Goal: Transaction & Acquisition: Book appointment/travel/reservation

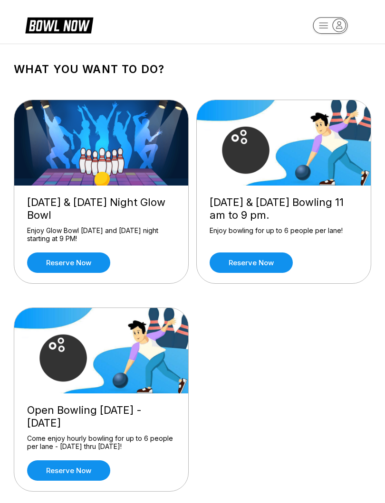
click at [259, 261] on link "Reserve now" at bounding box center [250, 263] width 83 height 20
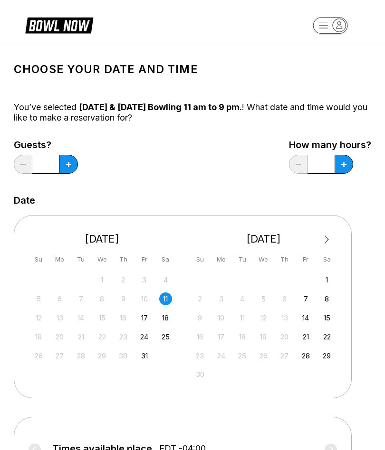
click at [66, 156] on button at bounding box center [68, 164] width 19 height 19
type input "*"
click at [343, 165] on icon at bounding box center [343, 164] width 5 height 5
click at [345, 156] on button at bounding box center [343, 164] width 19 height 19
type input "*"
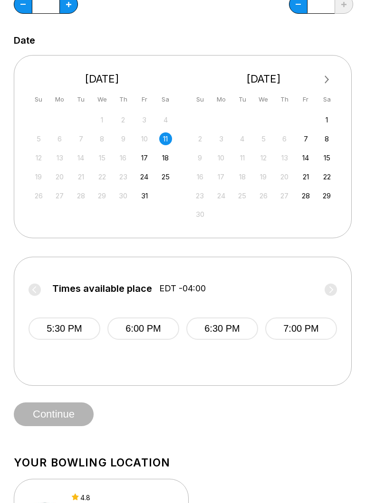
scroll to position [160, 0]
click at [138, 324] on button "6:00 PM" at bounding box center [143, 329] width 72 height 22
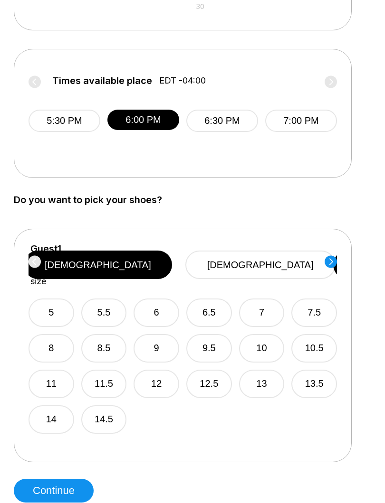
scroll to position [367, 0]
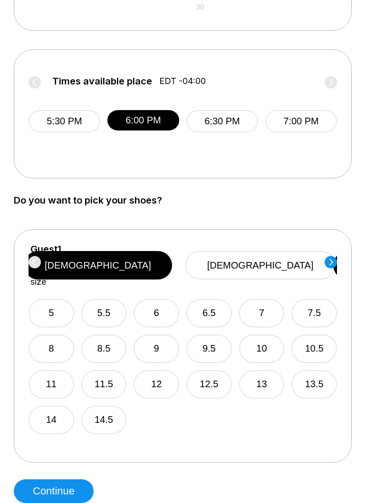
click at [153, 335] on button "9" at bounding box center [156, 349] width 46 height 28
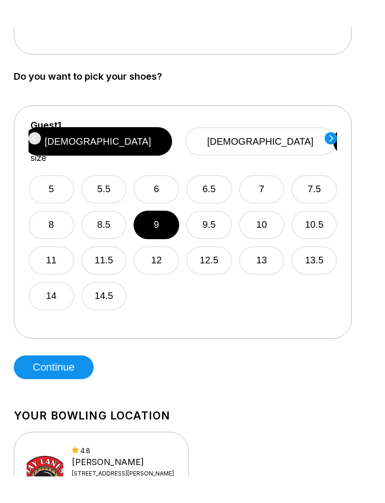
scroll to position [506, 0]
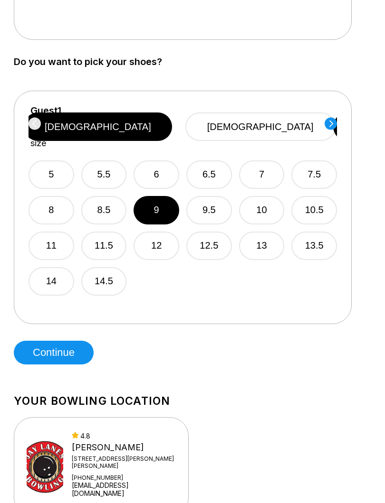
click at [327, 123] on circle at bounding box center [330, 123] width 12 height 12
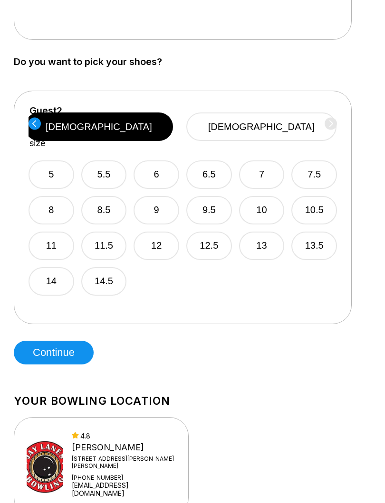
click at [141, 199] on button "9" at bounding box center [156, 210] width 46 height 28
click at [61, 351] on button "Continue" at bounding box center [54, 353] width 80 height 24
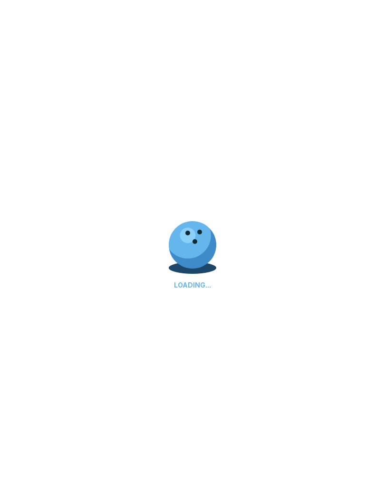
select select "**"
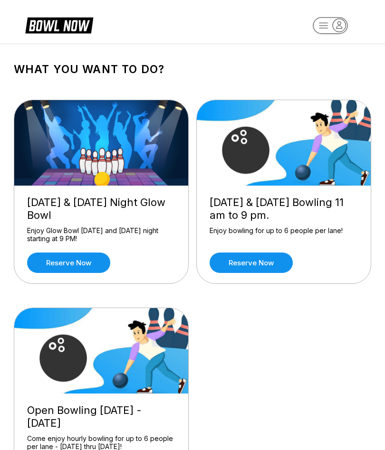
click at [261, 262] on link "Reserve now" at bounding box center [250, 263] width 83 height 20
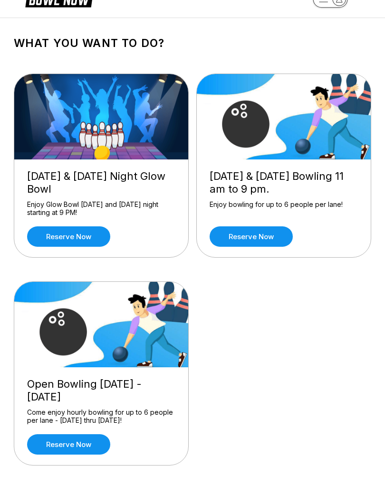
scroll to position [26, 0]
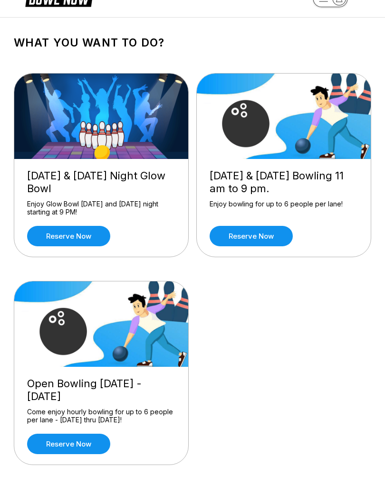
click at [79, 445] on link "Reserve now" at bounding box center [68, 444] width 83 height 20
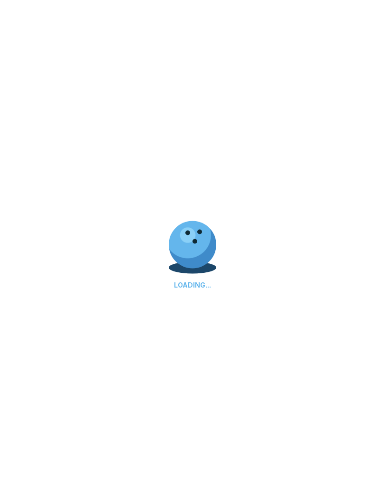
scroll to position [27, 0]
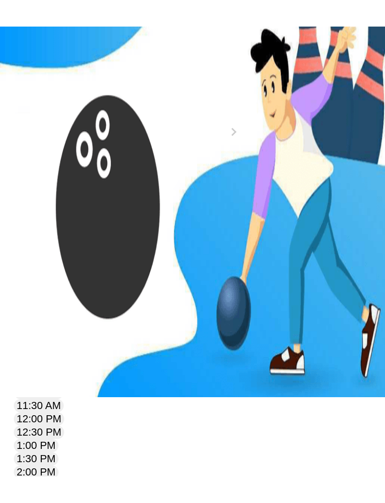
scroll to position [80, 0]
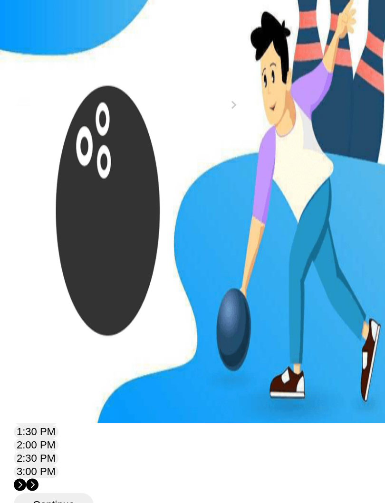
click at [124, 157] on div "11" at bounding box center [117, 150] width 13 height 13
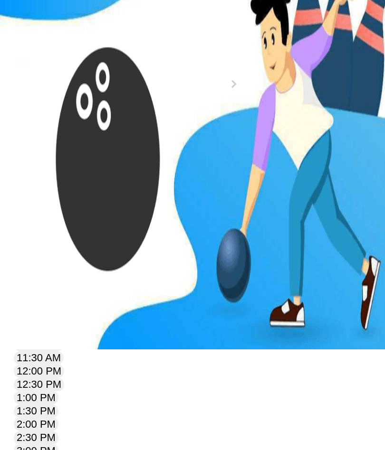
scroll to position [0, 0]
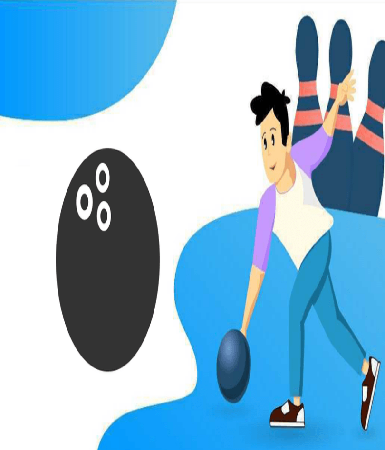
click at [264, 253] on link "Reserve now" at bounding box center [250, 263] width 83 height 20
click at [90, 163] on icon at bounding box center [87, 160] width 5 height 5
click at [103, 152] on icon at bounding box center [100, 149] width 5 height 5
type input "*"
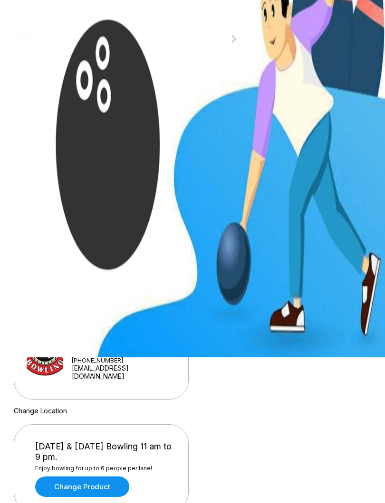
scroll to position [167, 0]
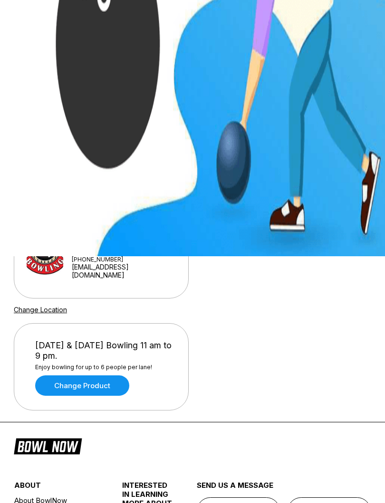
click at [58, 108] on button "7:00 PM" at bounding box center [36, 101] width 45 height 13
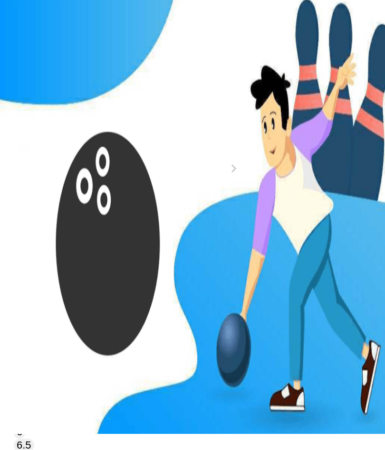
scroll to position [0, 0]
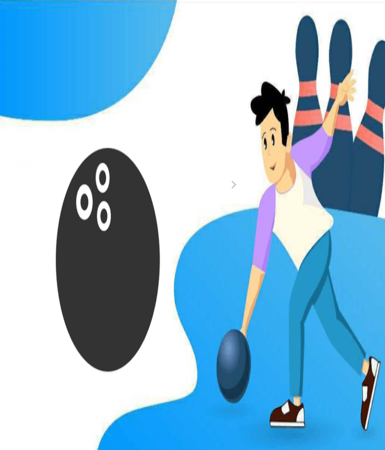
click at [59, 135] on input "*" at bounding box center [47, 130] width 67 height 9
click at [81, 135] on button at bounding box center [87, 130] width 13 height 10
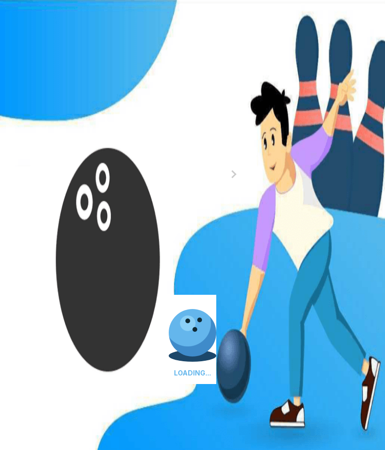
click at [98, 122] on icon at bounding box center [100, 118] width 5 height 5
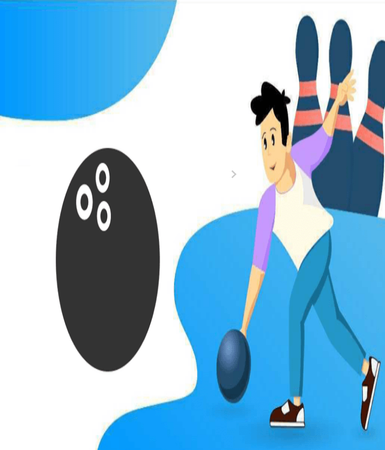
click at [94, 124] on button at bounding box center [100, 119] width 13 height 10
type input "*"
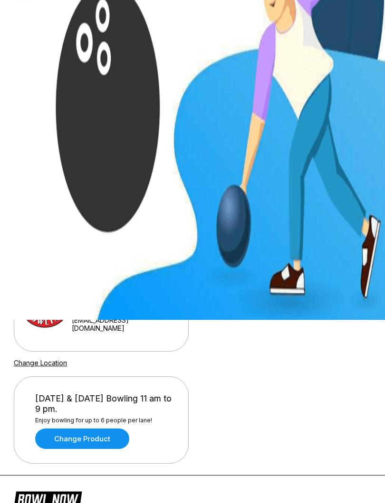
scroll to position [173, 0]
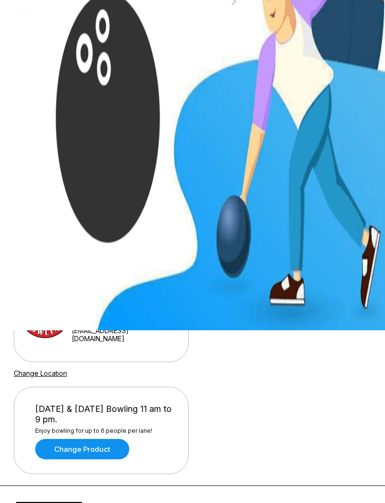
click at [58, 171] on button "7:00 PM" at bounding box center [36, 164] width 45 height 13
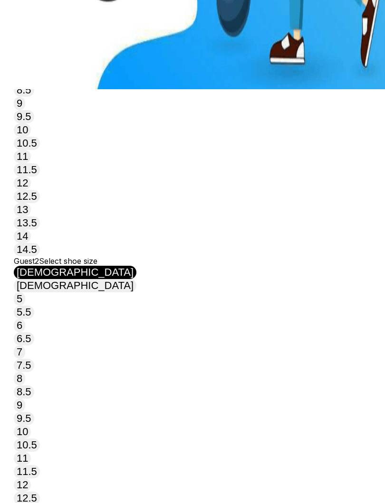
click at [25, 111] on button "9" at bounding box center [19, 103] width 11 height 13
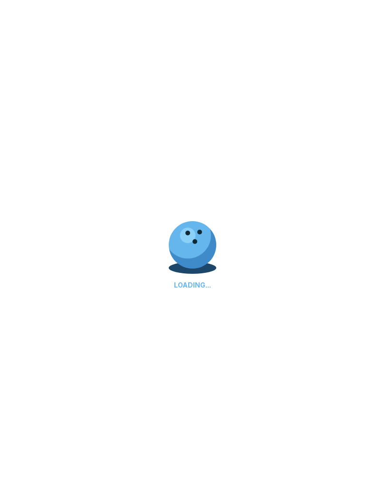
select select "**"
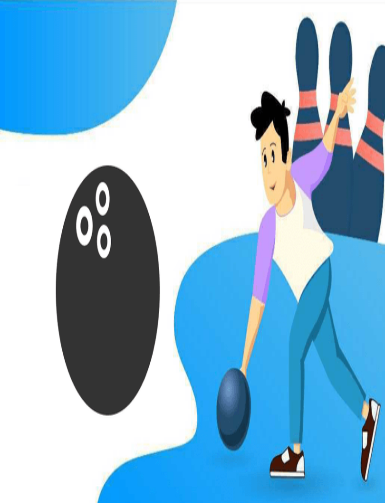
click at [139, 411] on button "Continue as guest" at bounding box center [76, 399] width 125 height 24
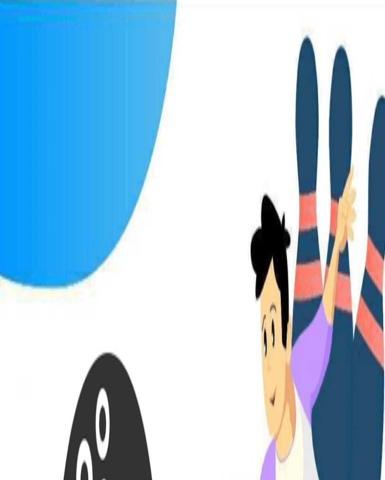
type input "****"
type input "*****"
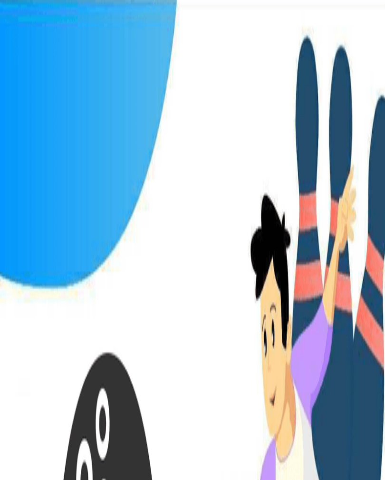
type input "**********"
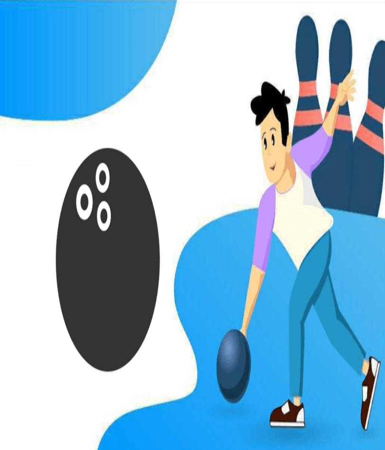
click at [118, 102] on span "Sign in with Email" at bounding box center [74, 108] width 85 height 12
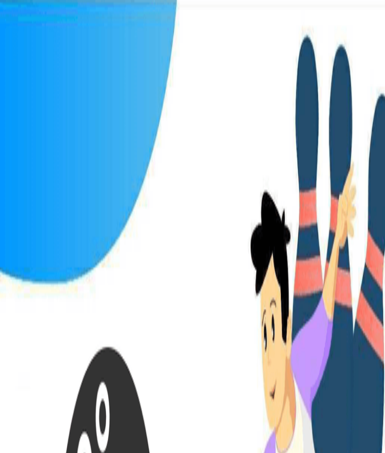
type input "**********"
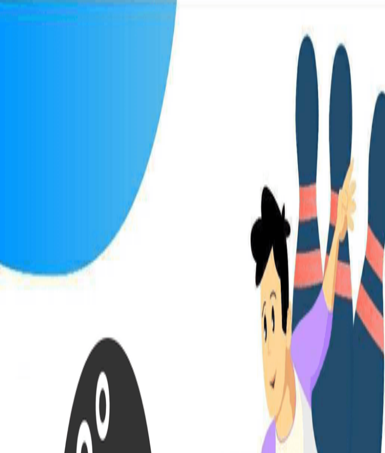
type input "**********"
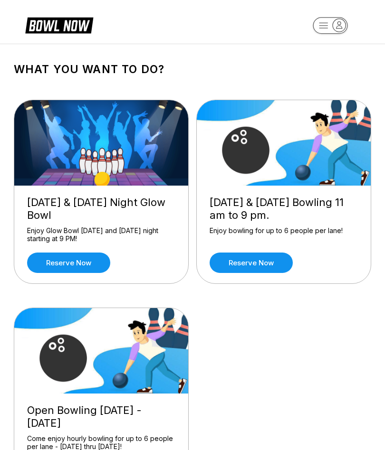
click at [265, 257] on link "Reserve now" at bounding box center [250, 263] width 83 height 20
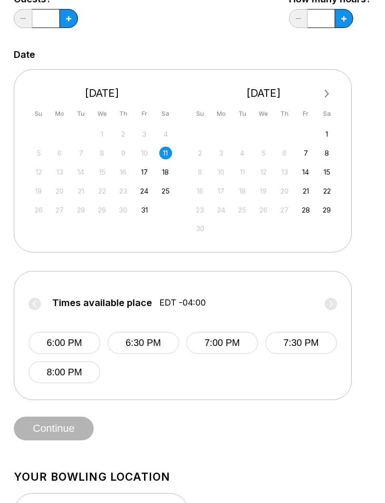
scroll to position [159, 0]
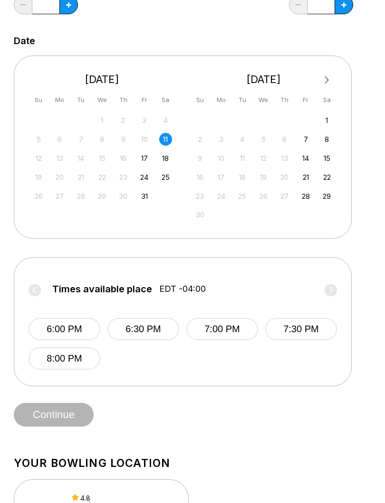
click at [57, 365] on button "8:00 PM" at bounding box center [64, 359] width 72 height 22
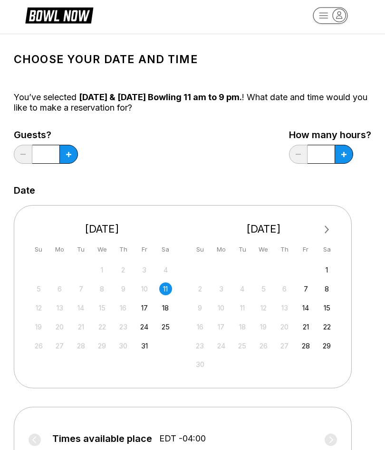
scroll to position [0, 0]
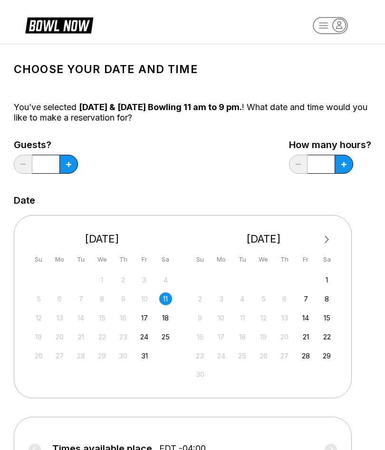
click at [62, 167] on button at bounding box center [68, 164] width 19 height 19
click at [64, 164] on button at bounding box center [68, 164] width 19 height 19
click at [68, 162] on icon at bounding box center [68, 164] width 5 height 5
type input "*"
click at [343, 162] on icon at bounding box center [343, 164] width 5 height 5
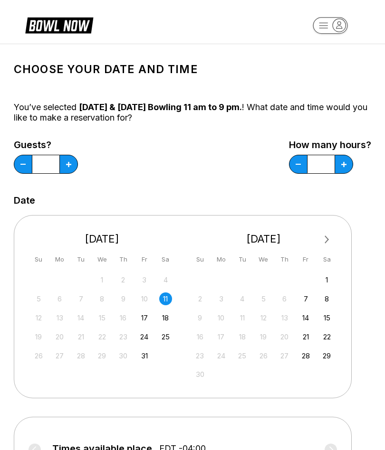
click at [346, 158] on button at bounding box center [343, 164] width 19 height 19
type input "*"
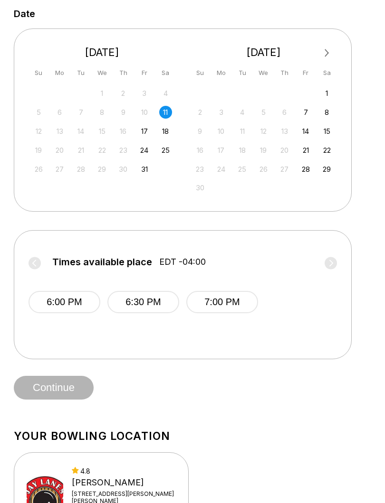
scroll to position [203, 0]
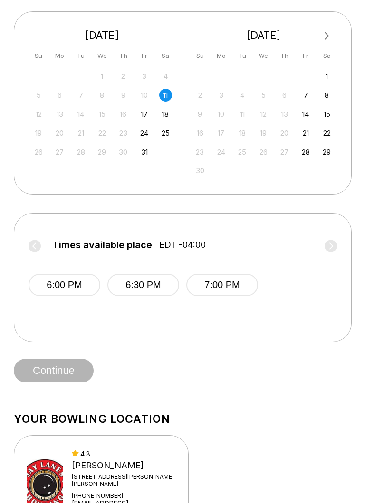
click at [226, 283] on button "7:00 PM" at bounding box center [222, 285] width 72 height 22
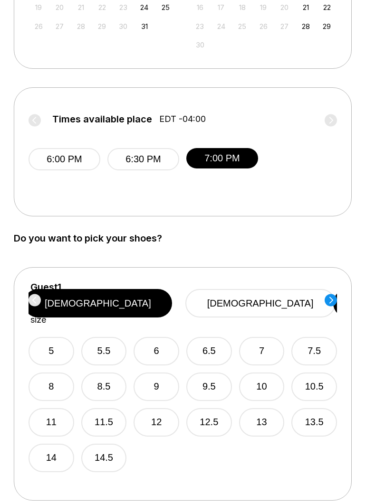
scroll to position [375, 0]
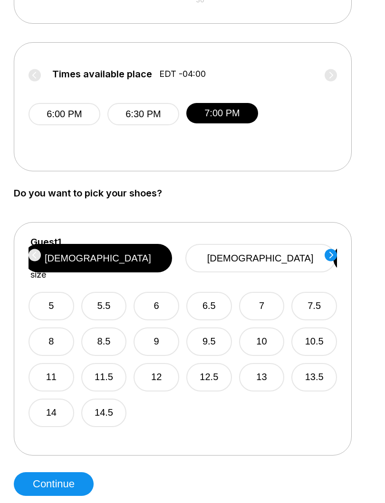
click at [155, 328] on button "9" at bounding box center [156, 342] width 46 height 28
click at [331, 254] on icon at bounding box center [331, 255] width 4 height 7
click at [287, 247] on button "[DEMOGRAPHIC_DATA]" at bounding box center [262, 258] width 150 height 28
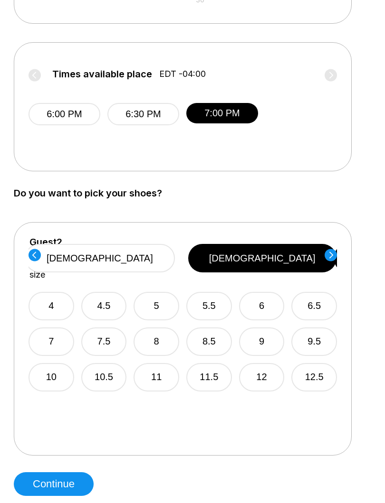
click at [207, 328] on button "8.5" at bounding box center [209, 342] width 46 height 28
click at [329, 249] on circle at bounding box center [330, 255] width 12 height 12
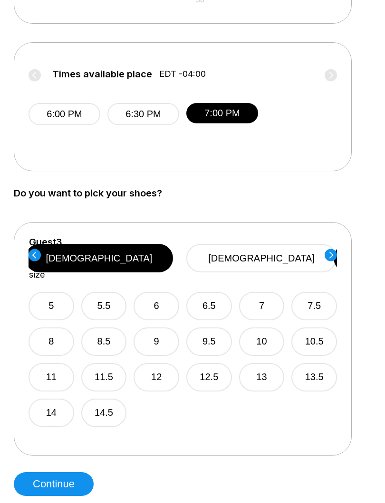
click at [273, 249] on button "[DEMOGRAPHIC_DATA]" at bounding box center [261, 258] width 150 height 28
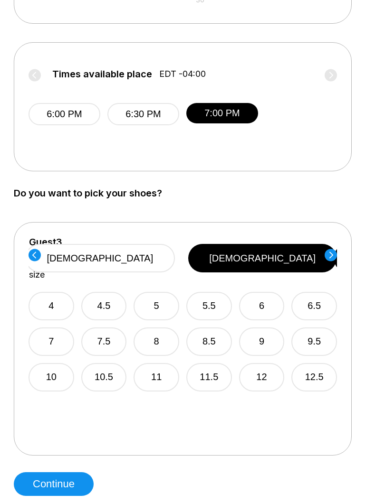
click at [155, 328] on button "8" at bounding box center [156, 342] width 46 height 28
click at [324, 254] on icon at bounding box center [330, 255] width 12 height 13
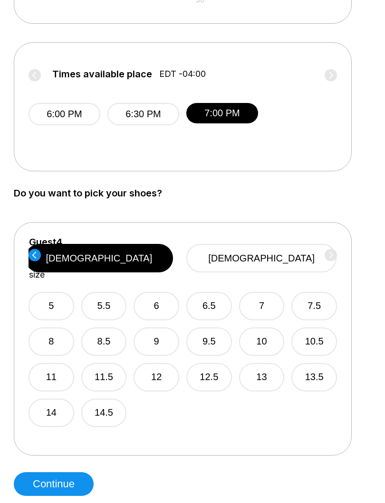
click at [153, 328] on button "9" at bounding box center [156, 342] width 46 height 28
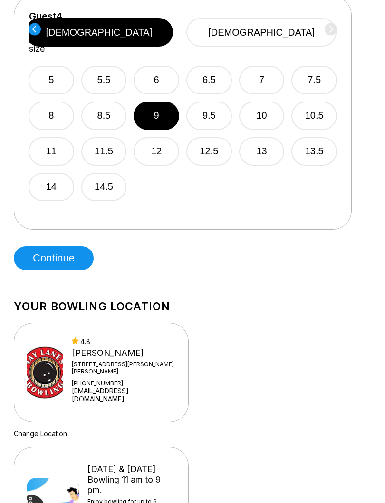
scroll to position [629, 0]
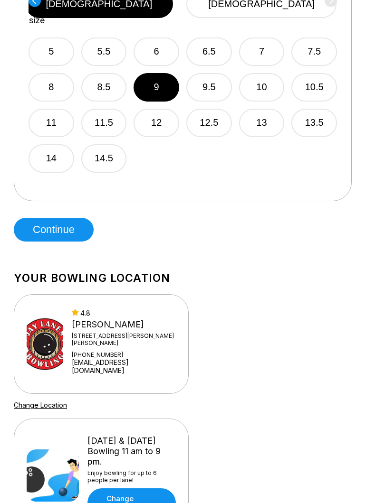
click at [64, 230] on button "Continue" at bounding box center [54, 230] width 80 height 24
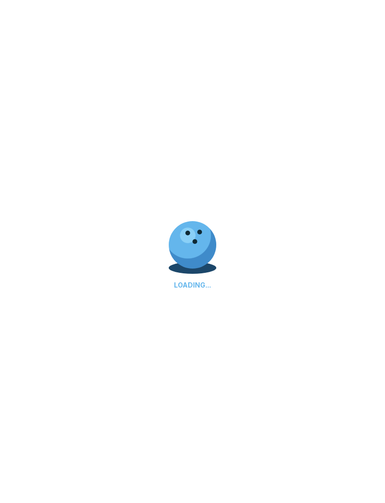
select select "**"
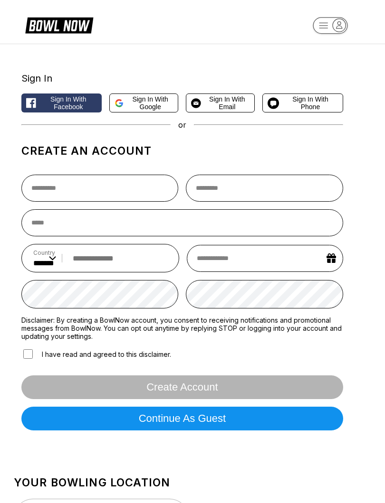
click at [234, 96] on span "Sign in with Email" at bounding box center [227, 102] width 45 height 15
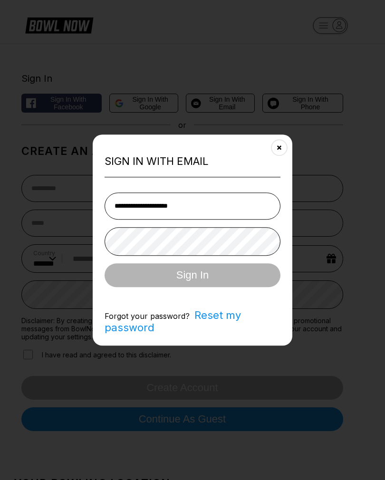
type input "**********"
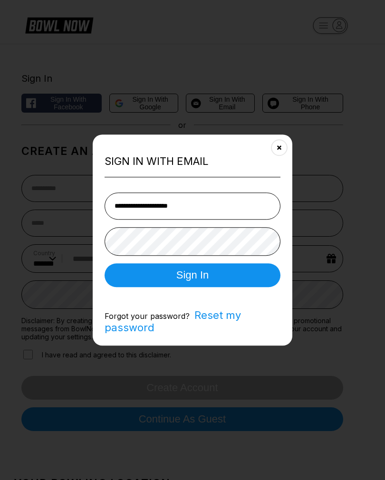
click at [217, 274] on button "Sign In" at bounding box center [192, 275] width 176 height 24
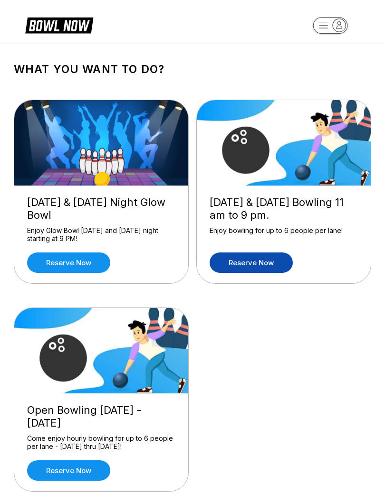
click at [267, 257] on link "Reserve now" at bounding box center [250, 263] width 83 height 20
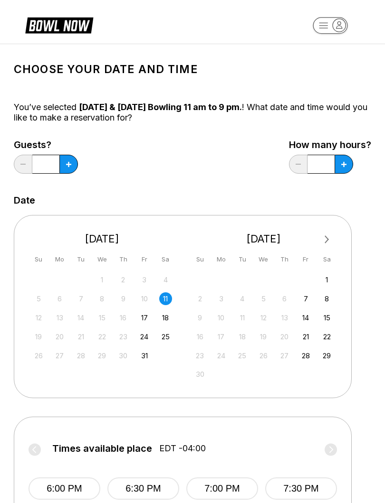
click at [344, 162] on icon at bounding box center [343, 164] width 5 height 5
click at [353, 158] on div "How many hours? ***" at bounding box center [330, 159] width 82 height 39
click at [344, 164] on icon at bounding box center [343, 164] width 5 height 5
type input "*"
click at [60, 158] on button at bounding box center [68, 164] width 19 height 19
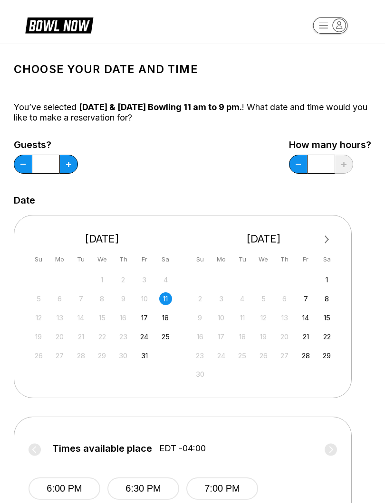
click at [63, 167] on button at bounding box center [68, 164] width 19 height 19
click at [62, 163] on button at bounding box center [68, 164] width 19 height 19
type input "*"
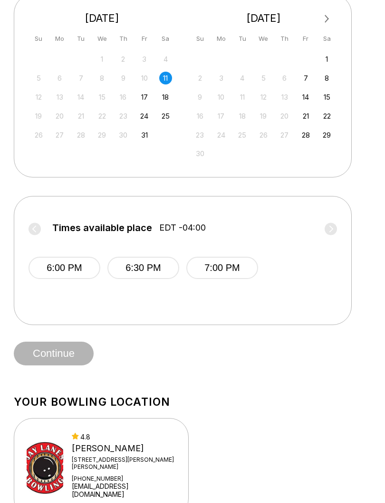
scroll to position [253, 0]
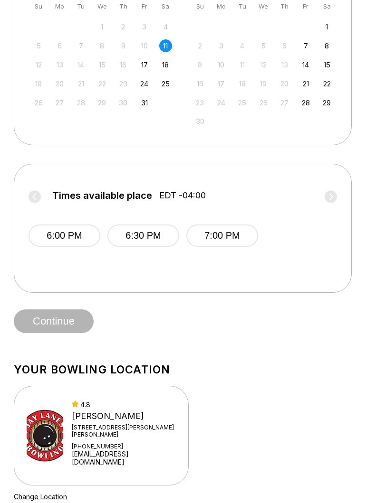
click at [223, 233] on button "7:00 PM" at bounding box center [222, 236] width 72 height 22
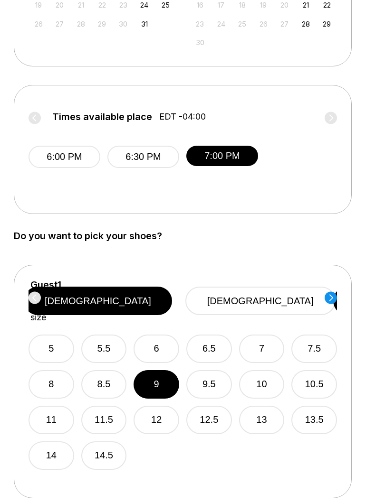
scroll to position [455, 0]
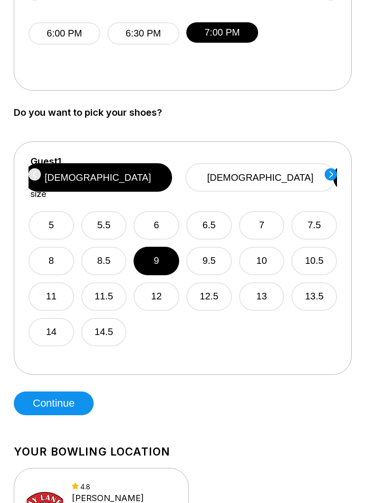
click at [331, 171] on circle at bounding box center [330, 175] width 12 height 12
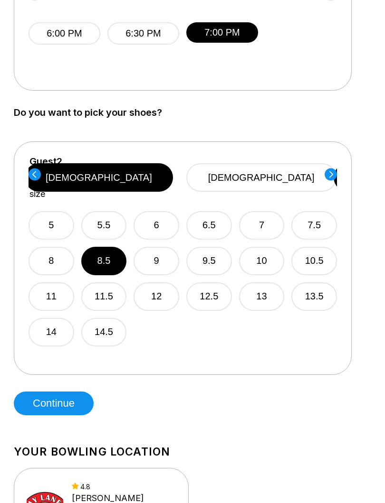
click at [282, 172] on button "[DEMOGRAPHIC_DATA]" at bounding box center [261, 178] width 150 height 28
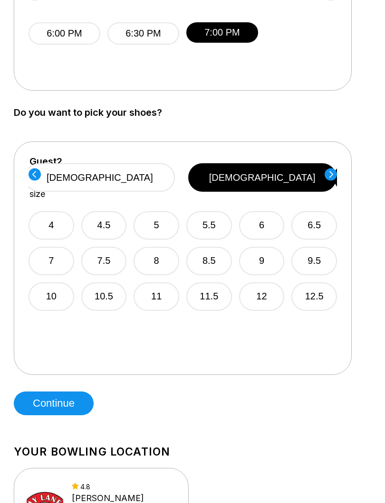
click at [207, 247] on button "8.5" at bounding box center [209, 261] width 46 height 28
click at [324, 176] on icon at bounding box center [330, 174] width 12 height 13
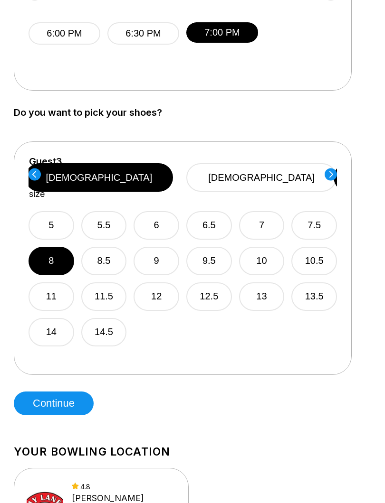
click at [149, 253] on button "9" at bounding box center [156, 261] width 46 height 28
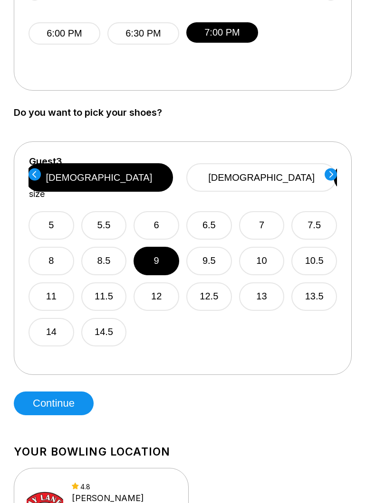
click at [328, 174] on circle at bounding box center [330, 174] width 12 height 12
click at [53, 407] on button "Continue" at bounding box center [54, 404] width 80 height 24
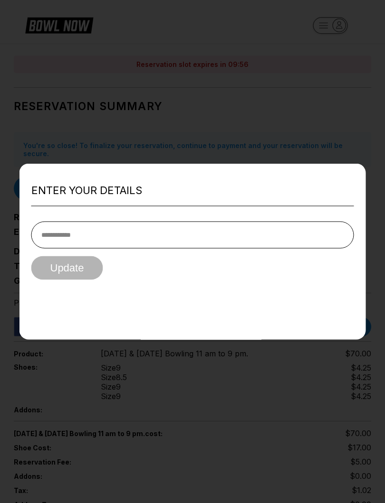
click at [140, 226] on input "tel" at bounding box center [192, 234] width 322 height 27
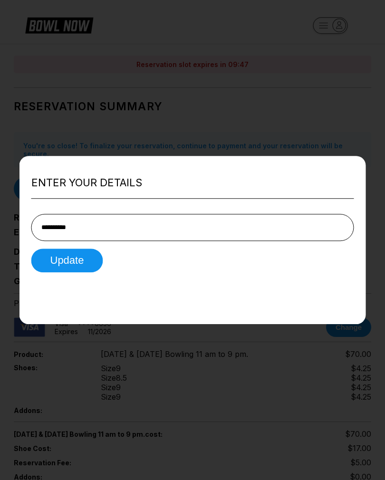
type input "**********"
click at [80, 248] on button "Update" at bounding box center [67, 260] width 72 height 24
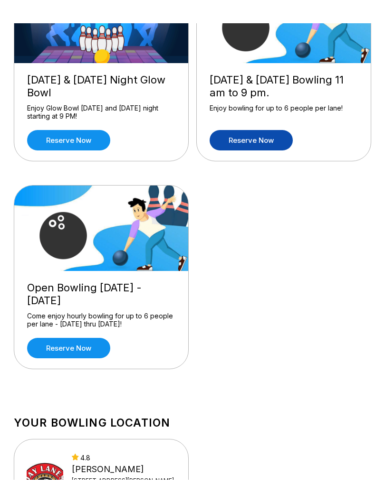
scroll to position [146, 0]
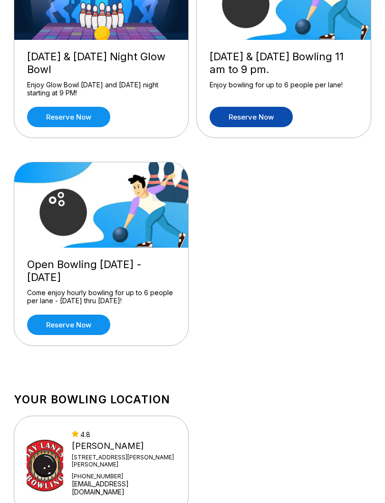
click at [84, 318] on link "Reserve now" at bounding box center [68, 325] width 83 height 20
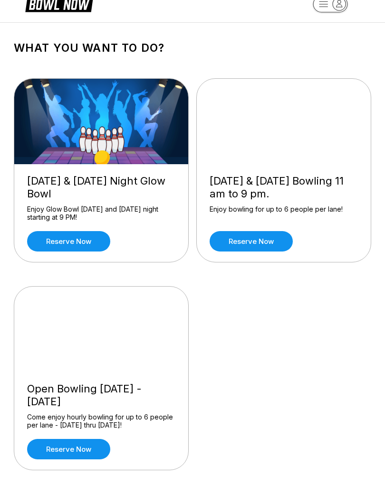
scroll to position [22, 0]
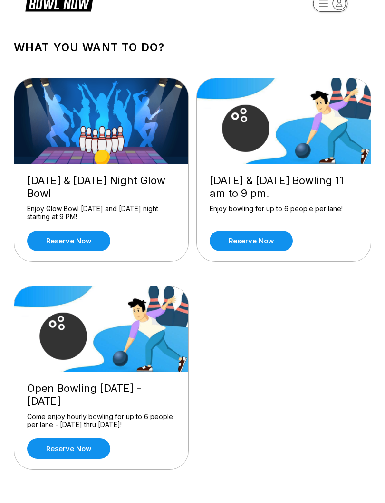
click at [256, 243] on link "Reserve now" at bounding box center [250, 241] width 83 height 20
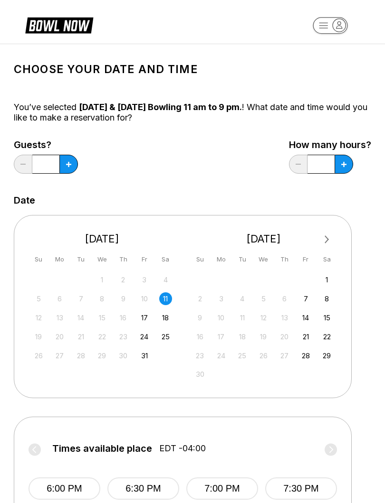
click at [66, 161] on button at bounding box center [68, 164] width 19 height 19
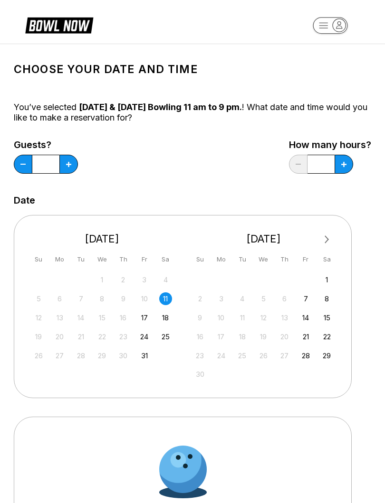
click at [64, 160] on button at bounding box center [68, 164] width 19 height 19
click at [62, 161] on button at bounding box center [68, 164] width 19 height 19
type input "*"
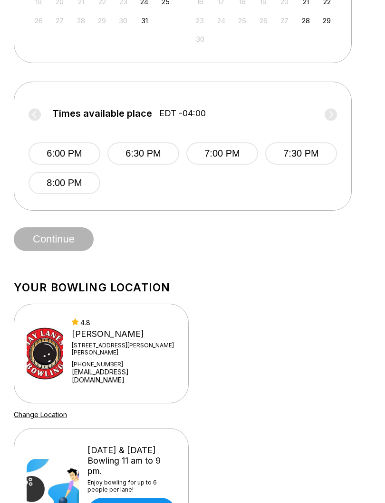
scroll to position [376, 0]
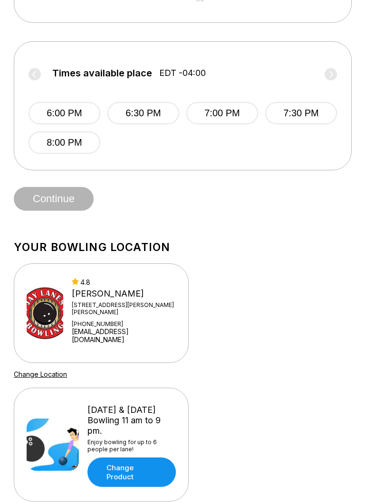
click at [63, 132] on button "8:00 PM" at bounding box center [64, 143] width 72 height 22
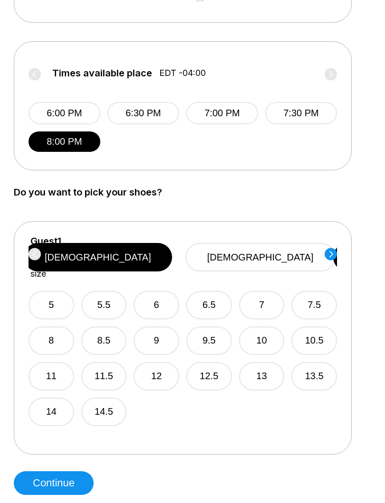
click at [146, 329] on button "9" at bounding box center [156, 341] width 46 height 28
click at [328, 252] on circle at bounding box center [330, 254] width 12 height 12
click at [277, 246] on button "[DEMOGRAPHIC_DATA]" at bounding box center [261, 257] width 150 height 28
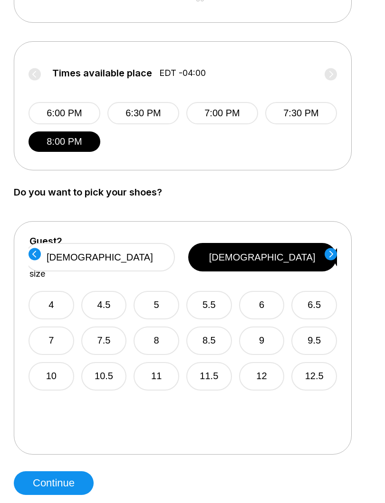
click at [210, 327] on button "8.5" at bounding box center [209, 341] width 46 height 28
click at [331, 251] on circle at bounding box center [330, 254] width 12 height 12
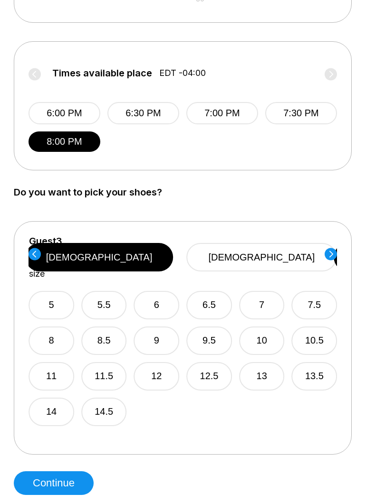
click at [279, 252] on button "[DEMOGRAPHIC_DATA]" at bounding box center [261, 257] width 150 height 28
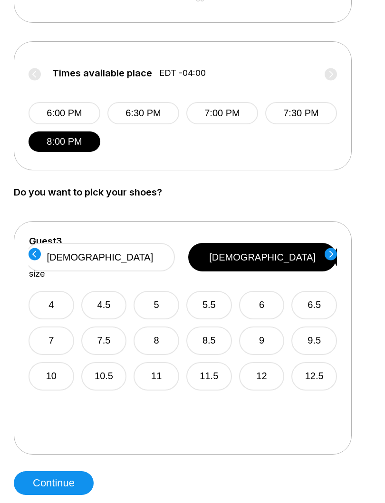
click at [38, 329] on button "7" at bounding box center [51, 341] width 46 height 28
click at [332, 249] on circle at bounding box center [330, 254] width 12 height 12
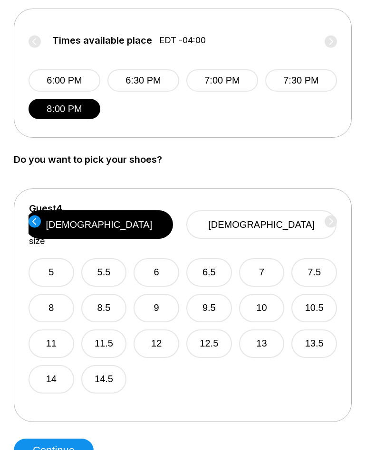
scroll to position [404, 0]
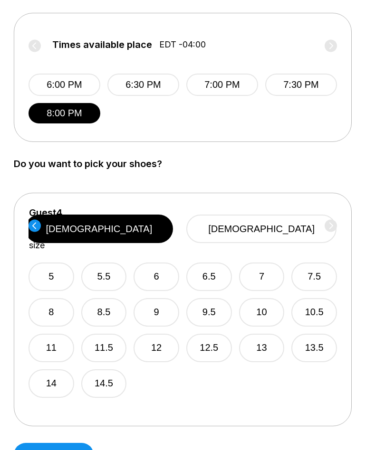
click at [261, 298] on button "10" at bounding box center [262, 312] width 46 height 28
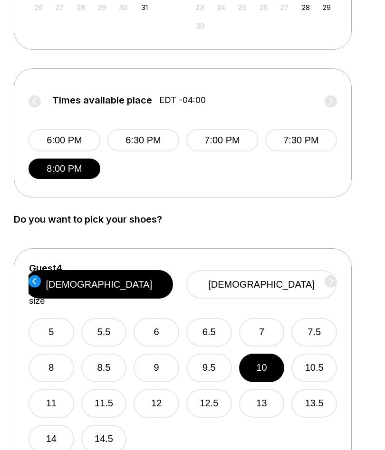
scroll to position [348, 0]
click at [218, 138] on button "7:00 PM" at bounding box center [222, 141] width 72 height 22
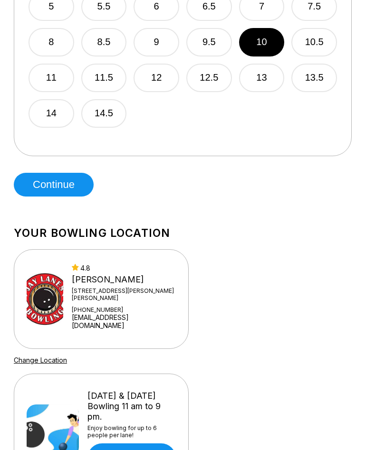
click at [57, 181] on button "Continue" at bounding box center [54, 185] width 80 height 24
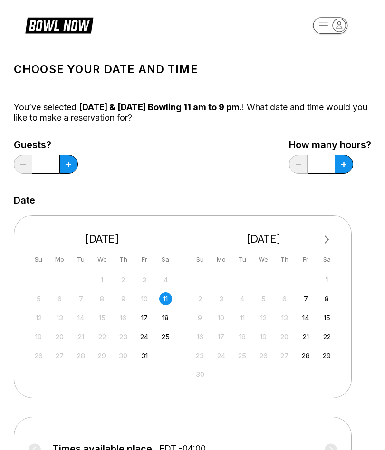
click at [341, 165] on icon at bounding box center [343, 164] width 5 height 5
click at [342, 163] on icon at bounding box center [343, 164] width 5 height 5
type input "*"
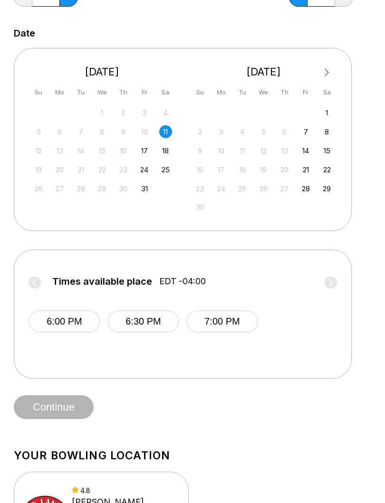
scroll to position [194, 0]
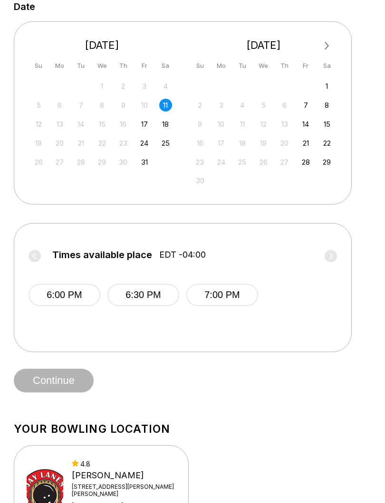
click at [213, 291] on button "7:00 PM" at bounding box center [222, 295] width 72 height 22
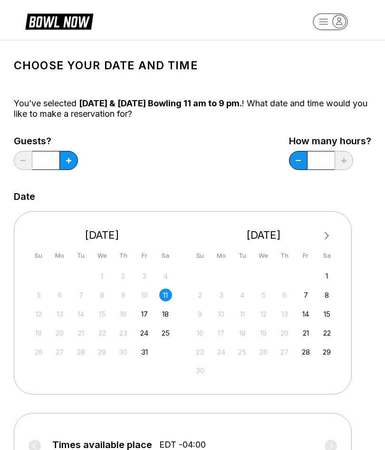
scroll to position [0, 0]
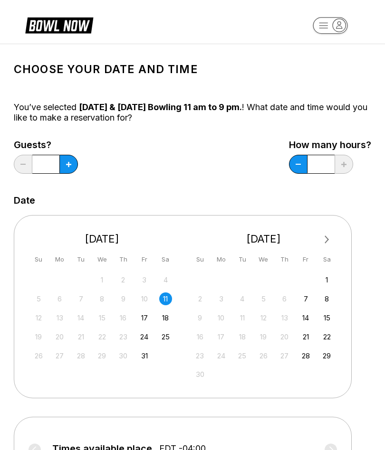
click at [68, 159] on button at bounding box center [68, 164] width 19 height 19
click at [64, 166] on button at bounding box center [68, 164] width 19 height 19
click at [63, 163] on button at bounding box center [68, 164] width 19 height 19
type input "*"
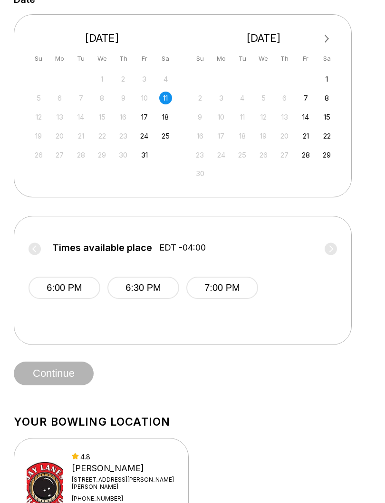
scroll to position [220, 0]
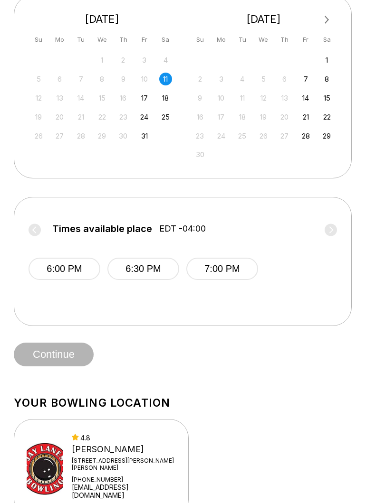
click at [205, 261] on button "7:00 PM" at bounding box center [222, 269] width 72 height 22
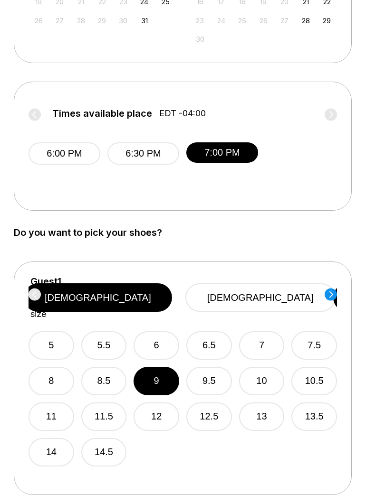
scroll to position [395, 0]
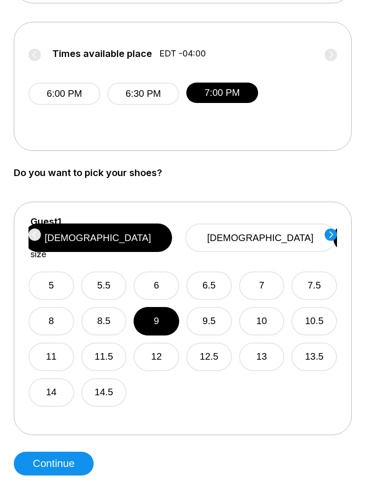
click at [326, 232] on circle at bounding box center [330, 235] width 12 height 12
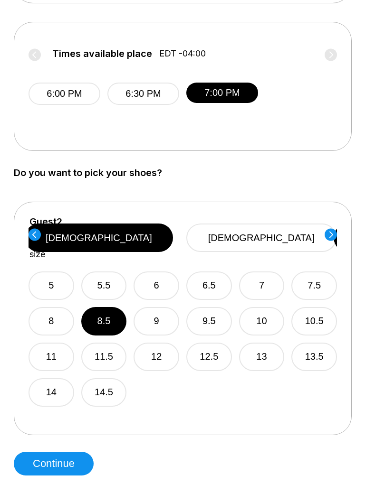
click at [256, 308] on button "10" at bounding box center [262, 322] width 46 height 28
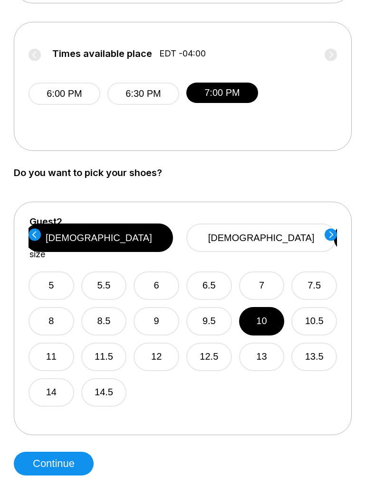
click at [327, 234] on circle at bounding box center [330, 234] width 12 height 12
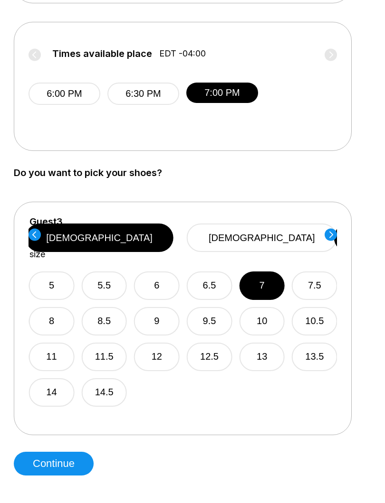
click at [291, 225] on button "[DEMOGRAPHIC_DATA]" at bounding box center [262, 238] width 150 height 28
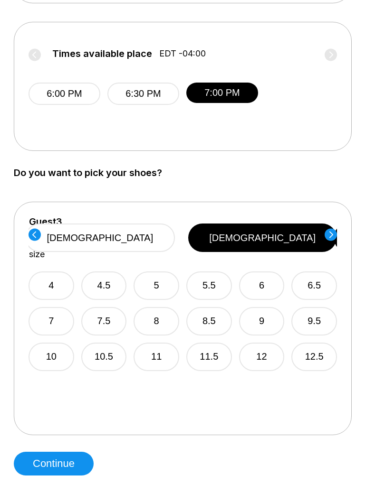
click at [207, 307] on button "8.5" at bounding box center [209, 321] width 46 height 28
click at [336, 228] on icon at bounding box center [330, 234] width 12 height 13
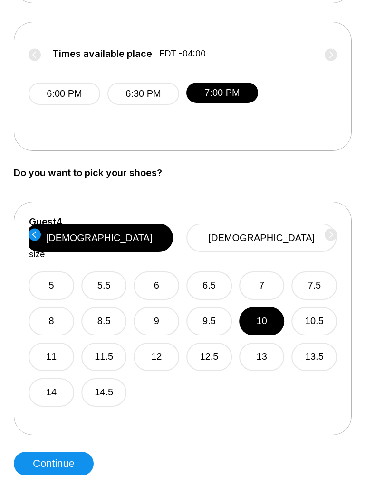
click at [274, 233] on button "[DEMOGRAPHIC_DATA]" at bounding box center [261, 238] width 150 height 28
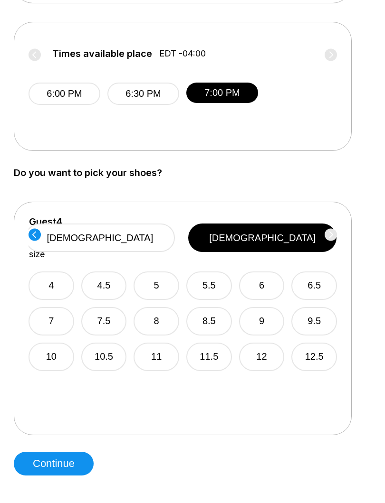
click at [50, 450] on button "Continue" at bounding box center [54, 464] width 80 height 24
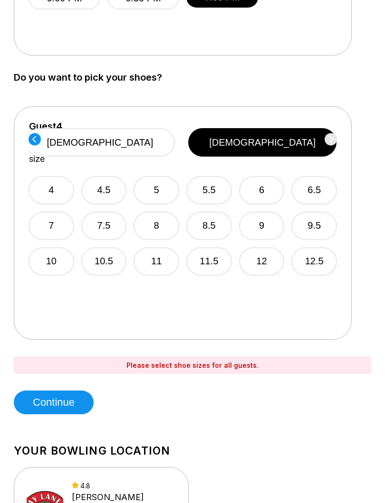
scroll to position [475, 0]
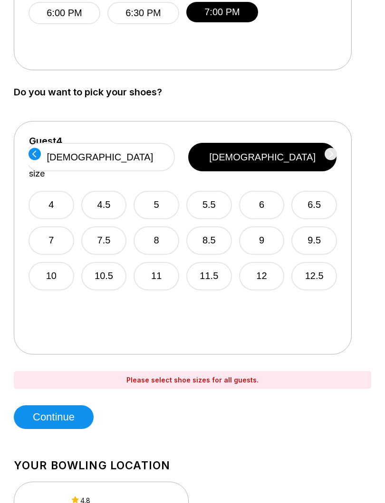
click at [37, 152] on circle at bounding box center [34, 154] width 12 height 12
click at [34, 154] on circle at bounding box center [34, 154] width 12 height 12
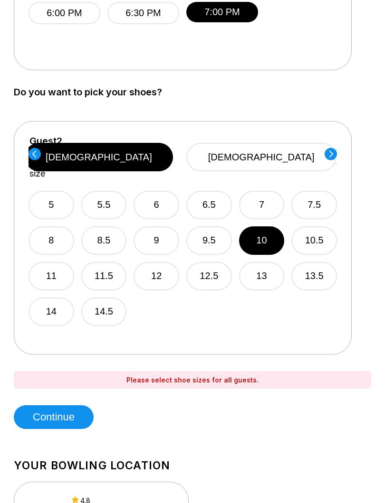
click at [29, 159] on icon at bounding box center [34, 154] width 12 height 13
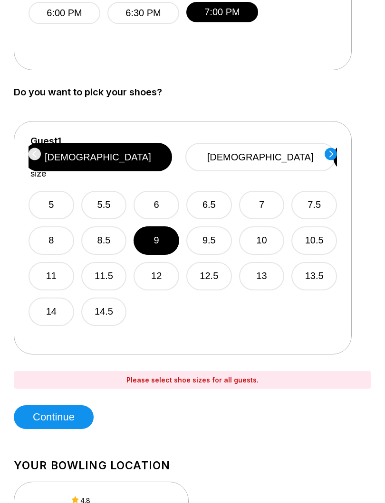
click at [54, 412] on button "Continue" at bounding box center [54, 418] width 80 height 24
click at [45, 414] on button "Continue" at bounding box center [54, 418] width 80 height 24
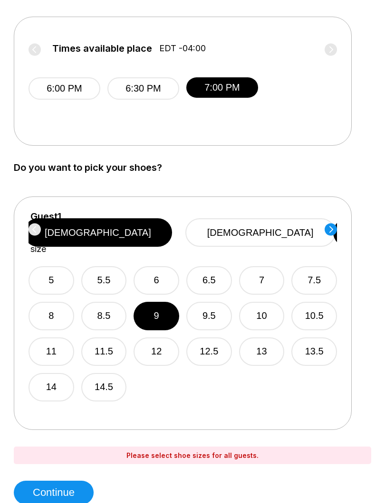
scroll to position [400, 0]
click at [329, 227] on circle at bounding box center [330, 229] width 12 height 12
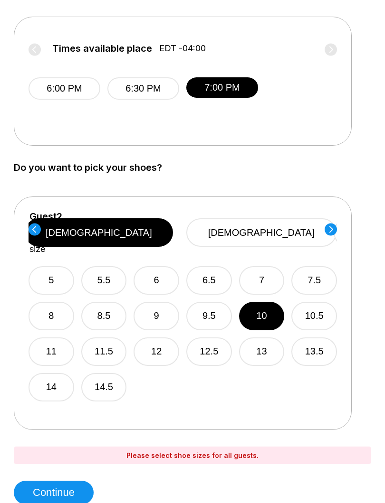
click at [329, 230] on circle at bounding box center [330, 229] width 12 height 12
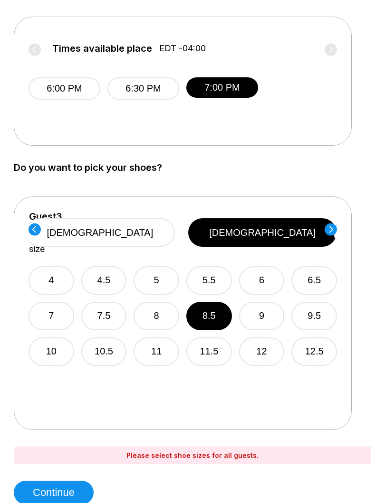
click at [329, 227] on circle at bounding box center [330, 229] width 12 height 12
click at [95, 302] on button "7.5" at bounding box center [104, 316] width 46 height 28
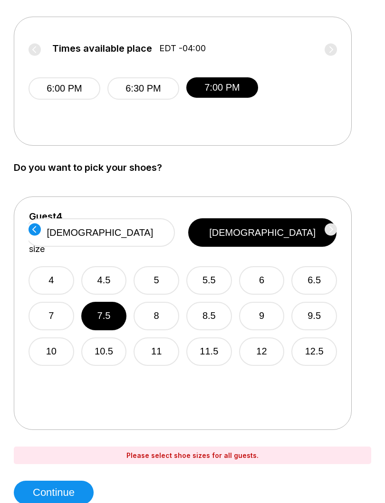
click at [33, 225] on circle at bounding box center [34, 229] width 12 height 12
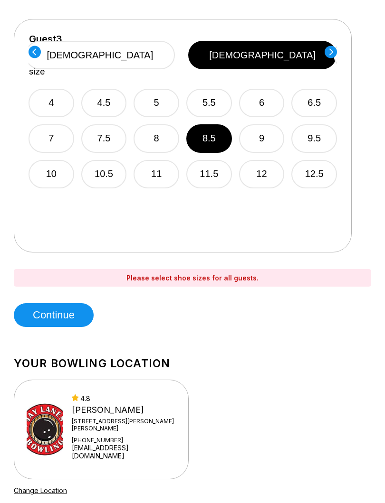
click at [49, 320] on button "Continue" at bounding box center [54, 316] width 80 height 24
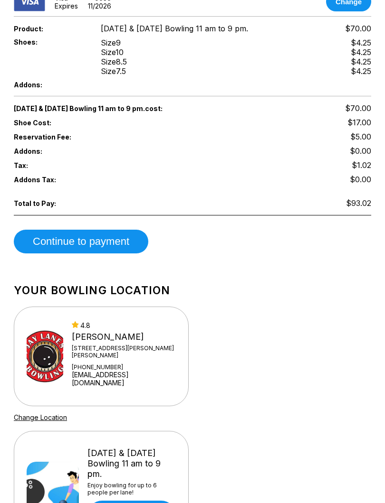
scroll to position [340, 0]
click at [71, 235] on button "Continue to payment" at bounding box center [81, 242] width 134 height 24
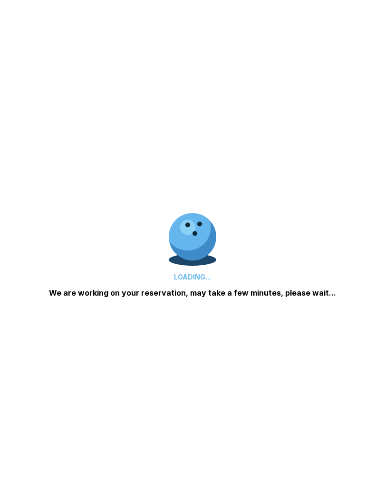
scroll to position [112, 0]
